Goal: Check status: Check status

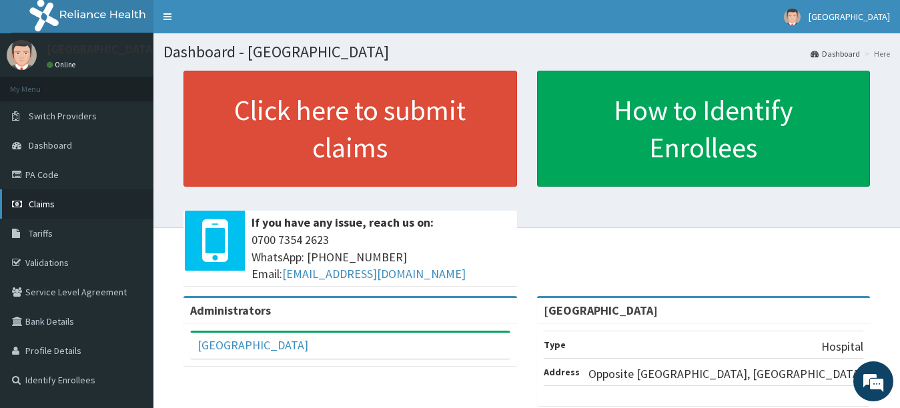
click at [61, 197] on link "Claims" at bounding box center [76, 203] width 153 height 29
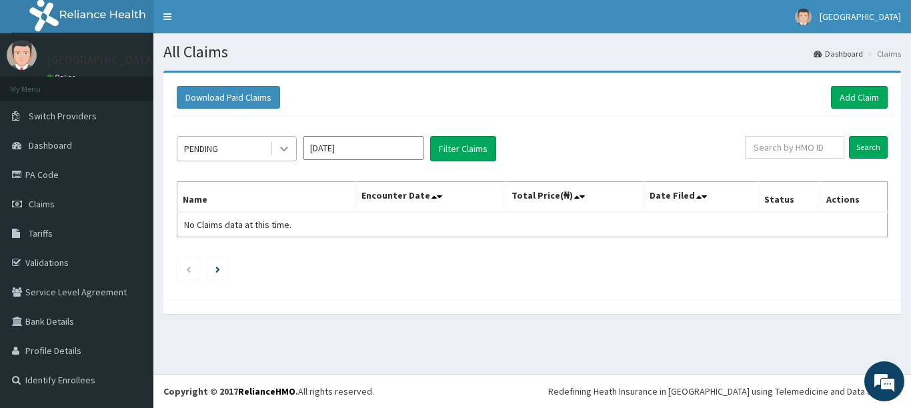
click at [287, 144] on icon at bounding box center [283, 148] width 13 height 13
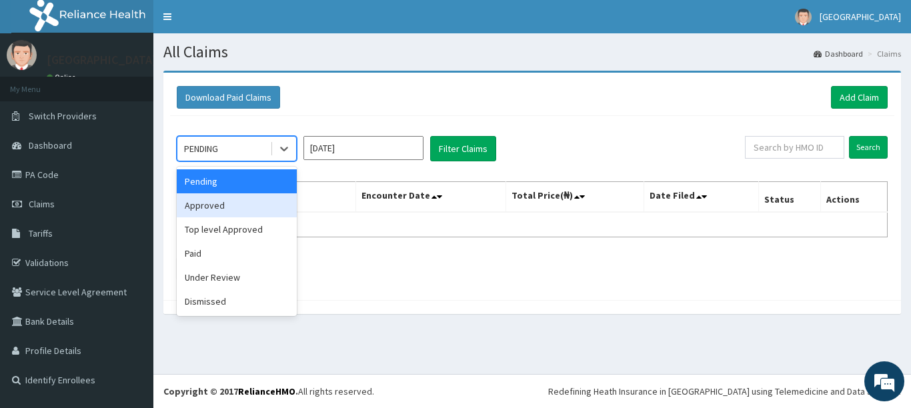
click at [221, 211] on div "Approved" at bounding box center [237, 205] width 120 height 24
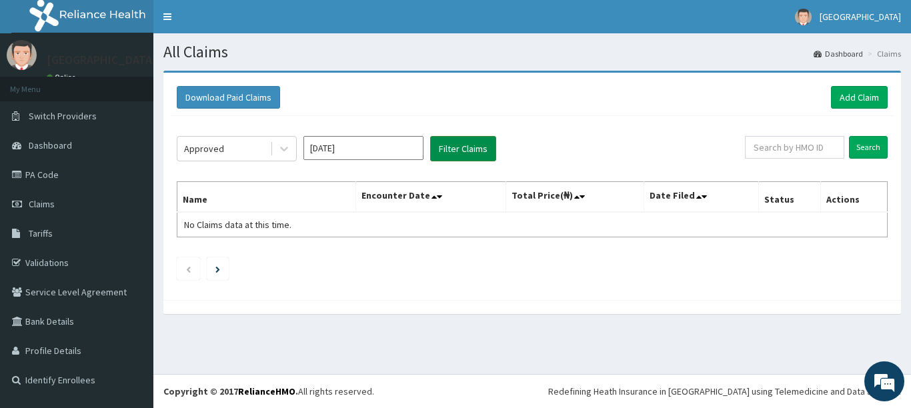
click at [467, 154] on button "Filter Claims" at bounding box center [463, 148] width 66 height 25
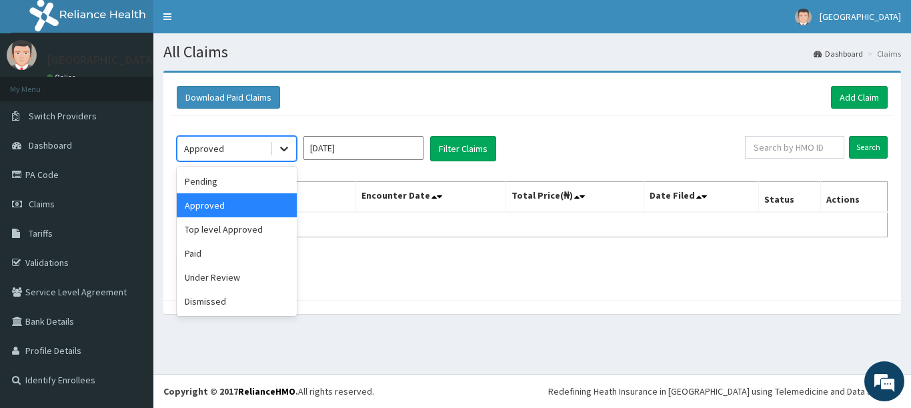
click at [279, 145] on icon at bounding box center [283, 148] width 13 height 13
click at [257, 217] on div "Top level Approved" at bounding box center [237, 229] width 120 height 24
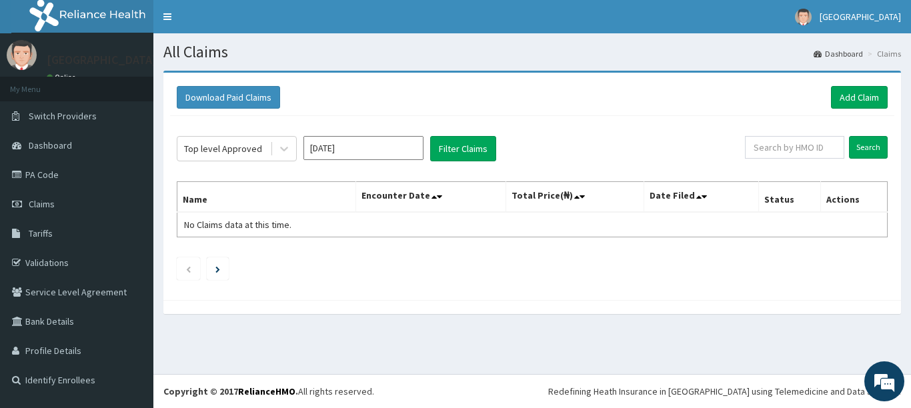
click at [458, 162] on div "Top level Approved Sep 2025 Filter Claims Search Name Encounter Date Total Pric…" at bounding box center [532, 204] width 724 height 177
click at [463, 155] on button "Filter Claims" at bounding box center [463, 148] width 66 height 25
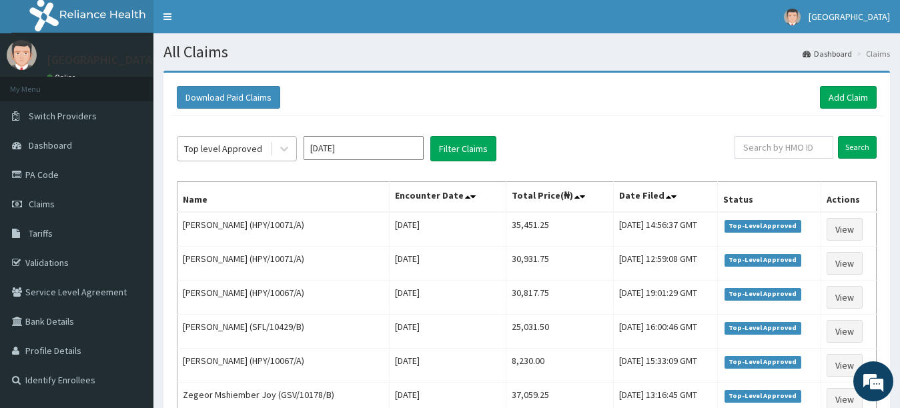
click at [263, 153] on div "Top level Approved" at bounding box center [223, 148] width 93 height 21
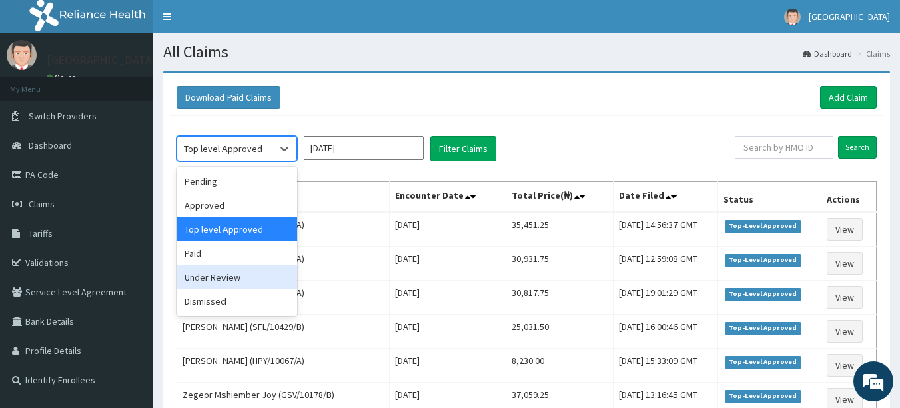
click at [239, 281] on div "Under Review" at bounding box center [237, 277] width 120 height 24
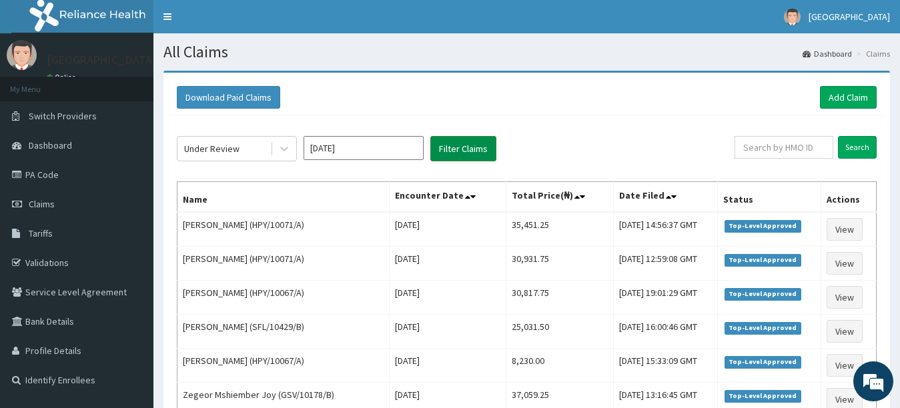
click at [478, 153] on button "Filter Claims" at bounding box center [463, 148] width 66 height 25
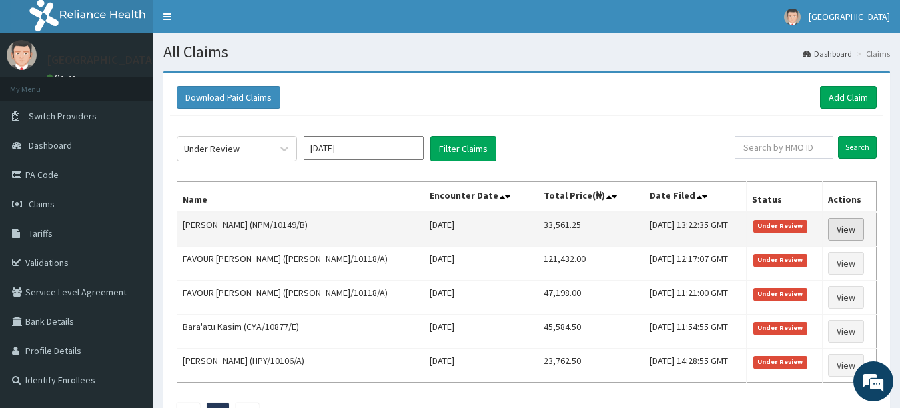
click at [838, 225] on link "View" at bounding box center [846, 229] width 36 height 23
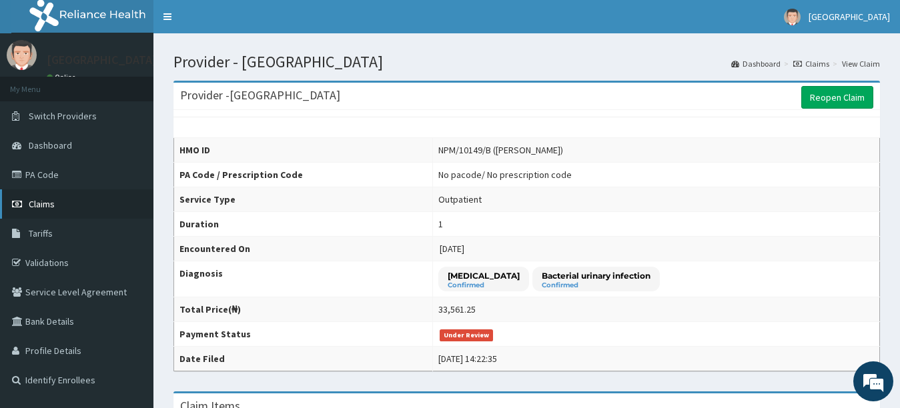
click at [75, 212] on link "Claims" at bounding box center [76, 203] width 153 height 29
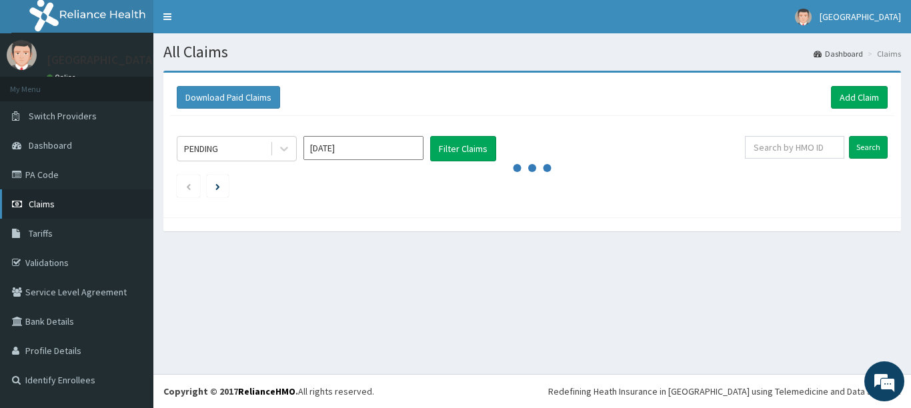
click at [55, 205] on link "Claims" at bounding box center [76, 203] width 153 height 29
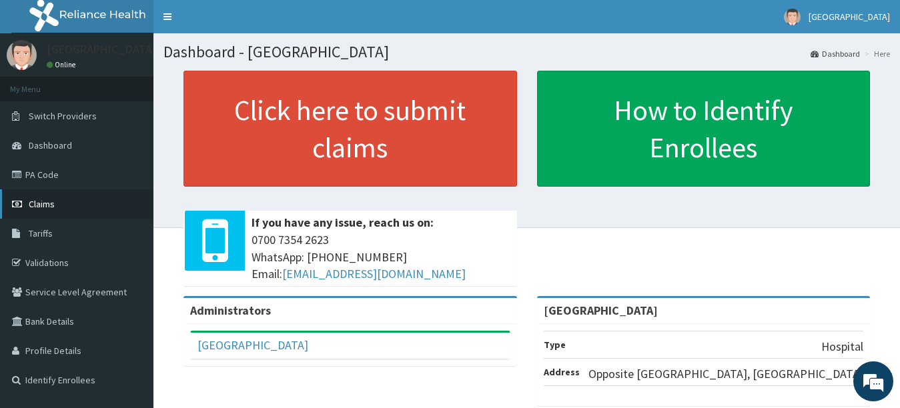
click at [45, 203] on span "Claims" at bounding box center [42, 204] width 26 height 12
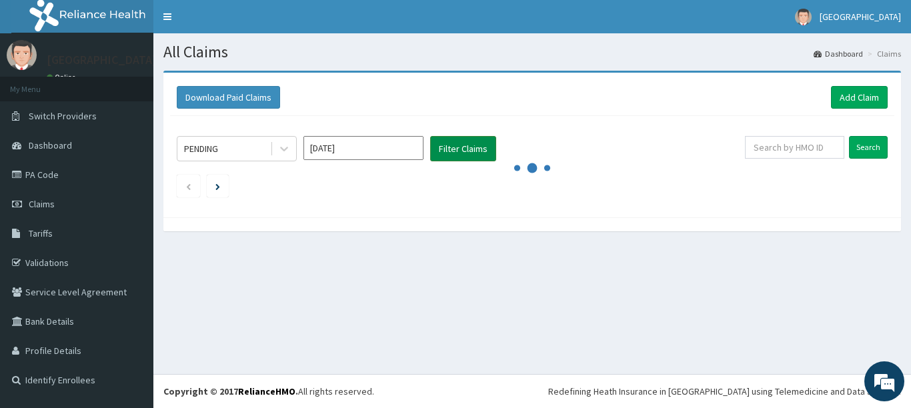
click at [472, 144] on button "Filter Claims" at bounding box center [463, 148] width 66 height 25
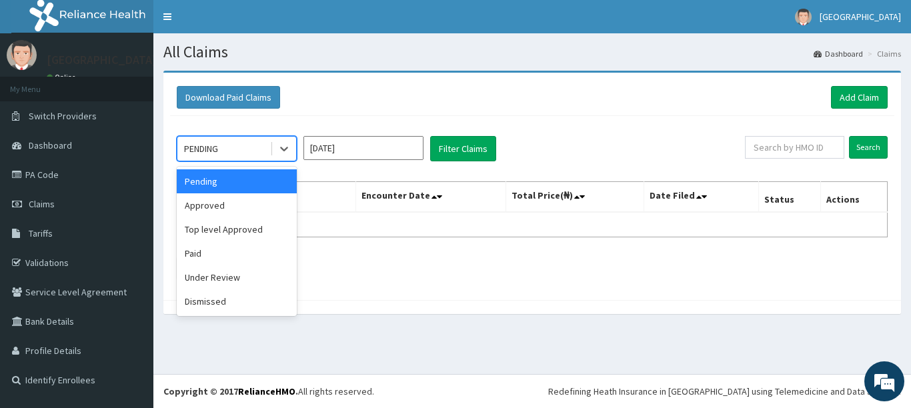
click at [259, 153] on div "PENDING" at bounding box center [223, 148] width 93 height 21
click at [231, 235] on div "Top level Approved" at bounding box center [237, 229] width 120 height 24
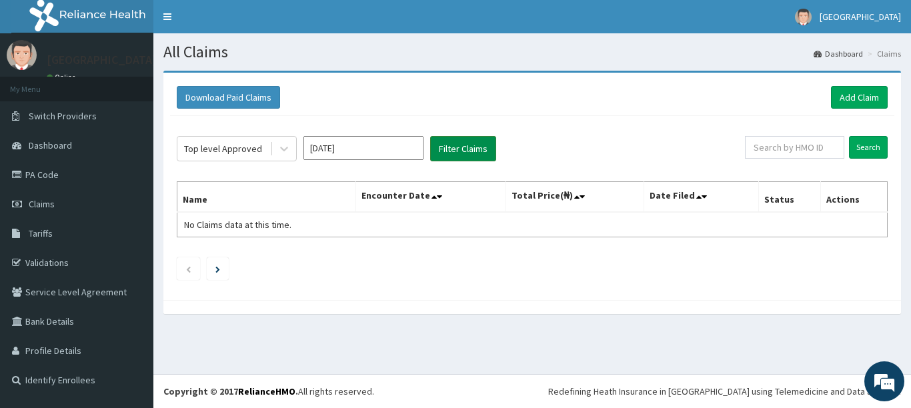
click at [472, 141] on button "Filter Claims" at bounding box center [463, 148] width 66 height 25
click at [456, 147] on button "Filter Claims" at bounding box center [463, 148] width 66 height 25
click at [462, 147] on button "Filter Claims" at bounding box center [463, 148] width 66 height 25
click at [281, 147] on icon at bounding box center [284, 149] width 8 height 5
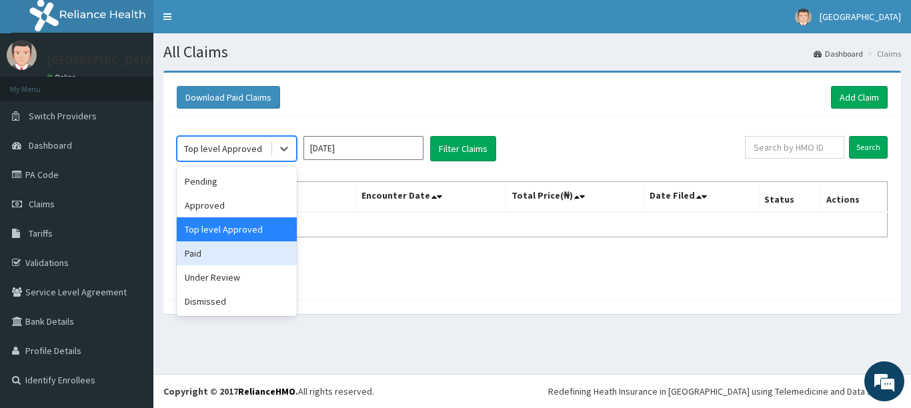
click at [248, 256] on div "Paid" at bounding box center [237, 253] width 120 height 24
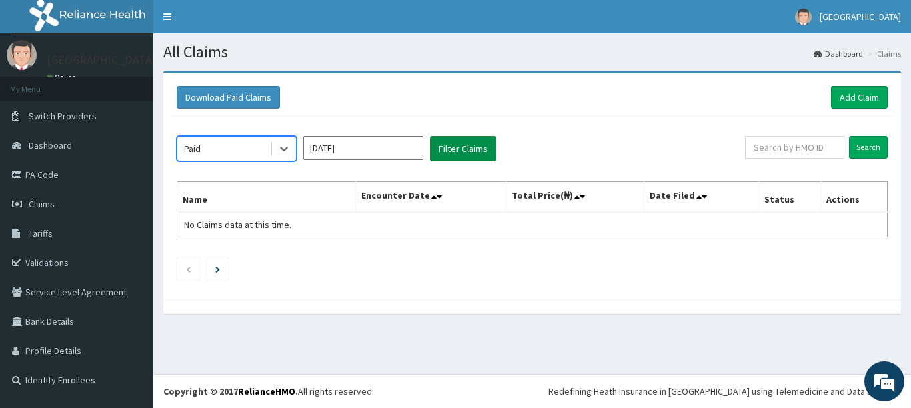
click at [470, 148] on button "Filter Claims" at bounding box center [463, 148] width 66 height 25
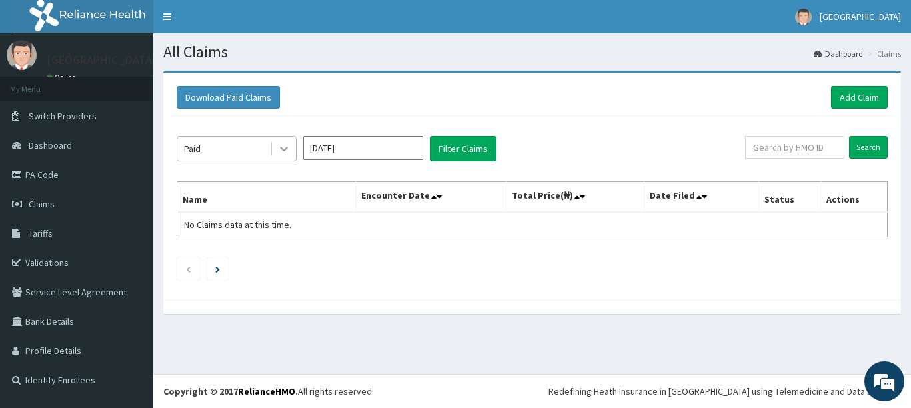
click at [281, 149] on icon at bounding box center [283, 148] width 13 height 13
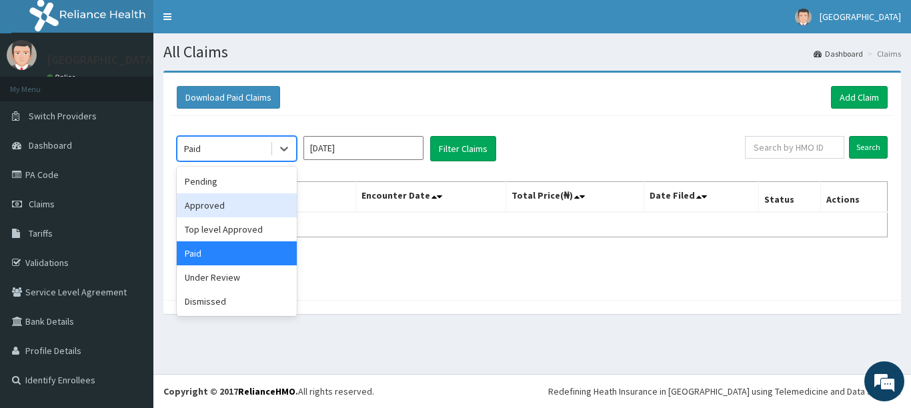
click at [228, 205] on div "Approved" at bounding box center [237, 205] width 120 height 24
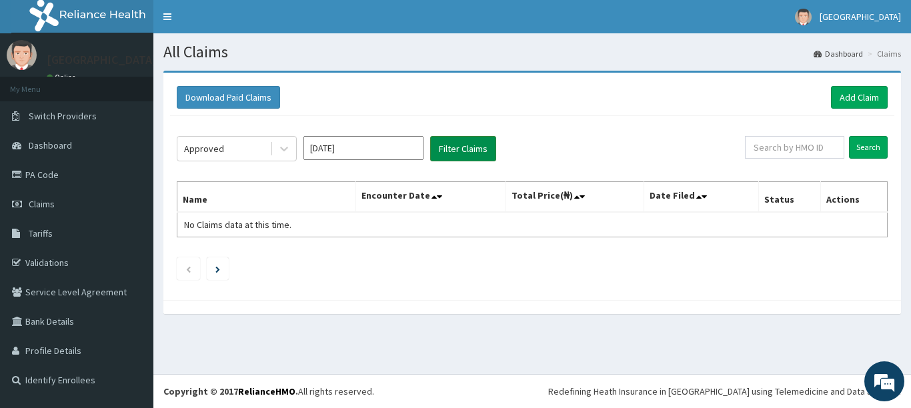
click at [447, 147] on button "Filter Claims" at bounding box center [463, 148] width 66 height 25
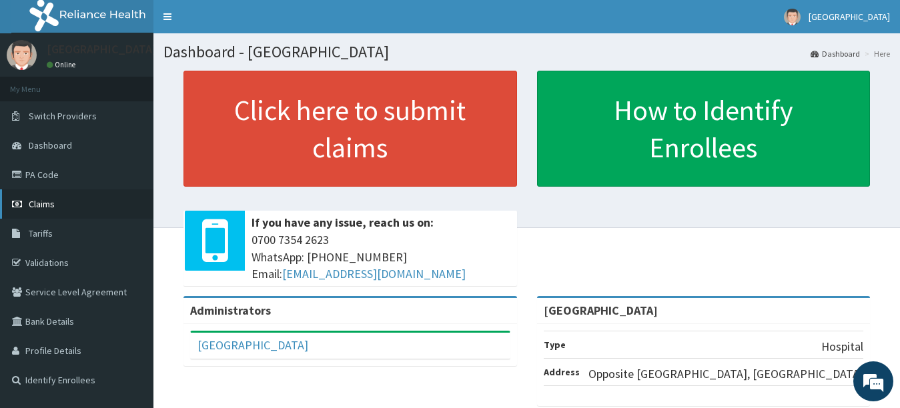
click at [70, 201] on link "Claims" at bounding box center [76, 203] width 153 height 29
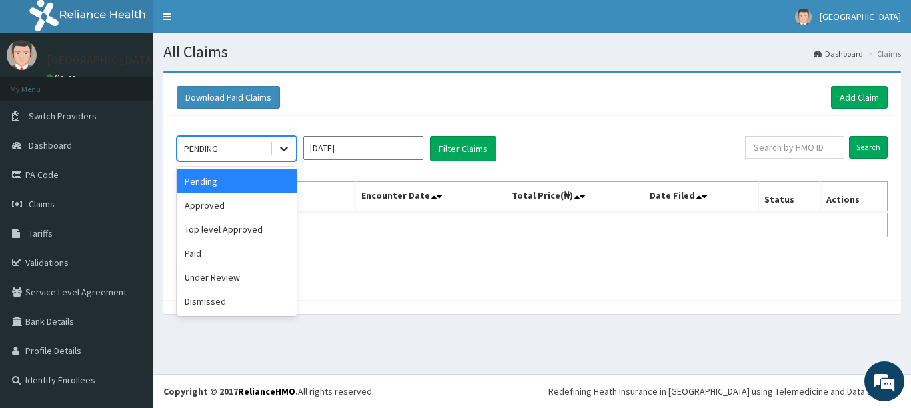
click at [282, 148] on icon at bounding box center [284, 149] width 8 height 5
click at [255, 228] on div "Top level Approved" at bounding box center [237, 229] width 120 height 24
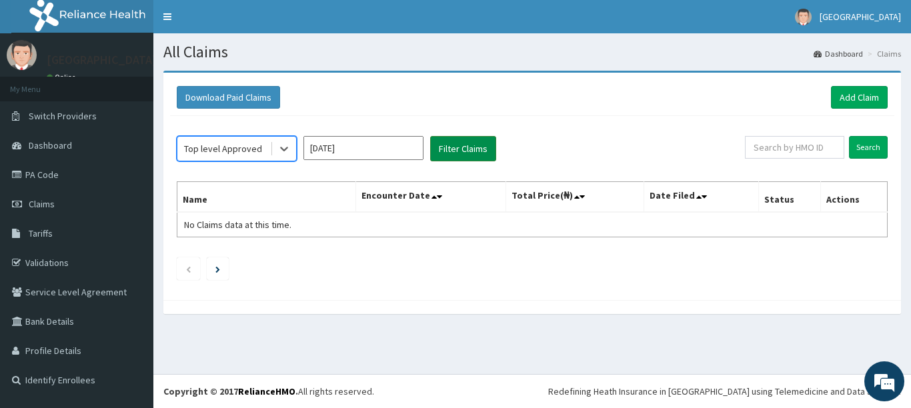
click at [445, 142] on button "Filter Claims" at bounding box center [463, 148] width 66 height 25
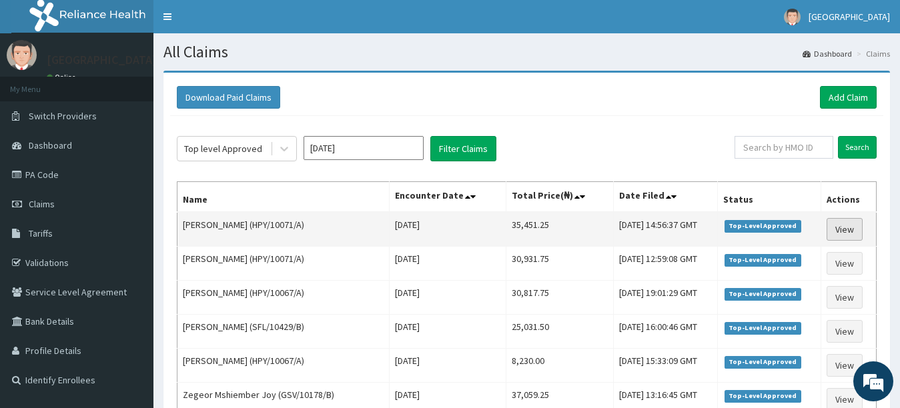
click at [847, 234] on link "View" at bounding box center [844, 229] width 36 height 23
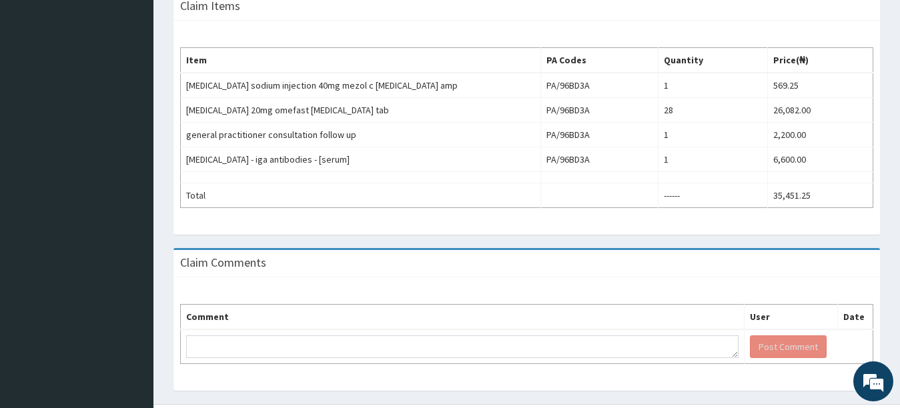
scroll to position [430, 0]
